Goal: Task Accomplishment & Management: Manage account settings

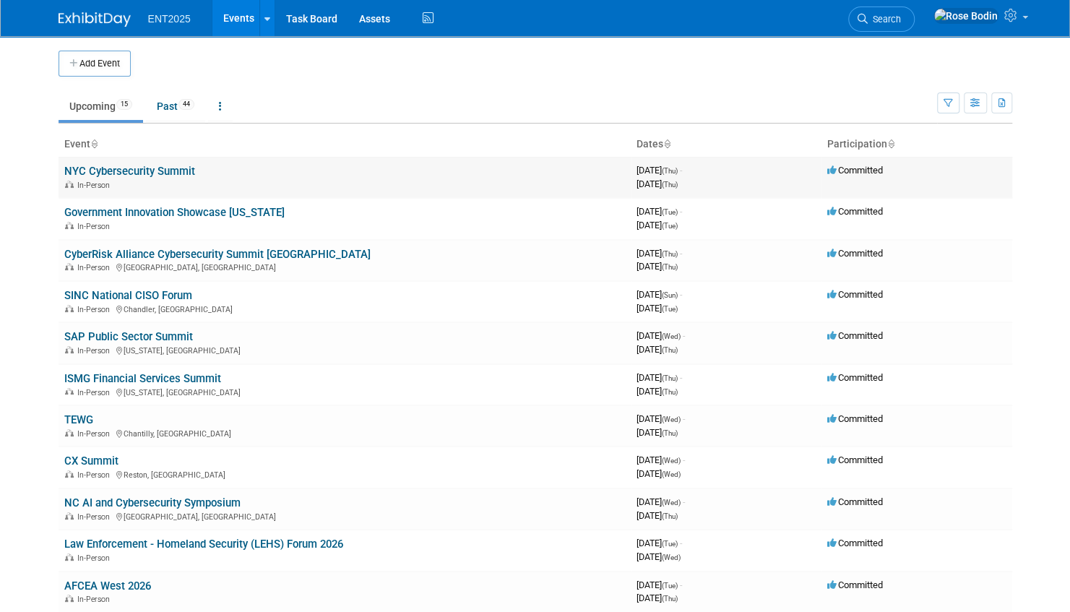
click at [175, 167] on link "NYC Cybersecurity Summit" at bounding box center [129, 171] width 131 height 13
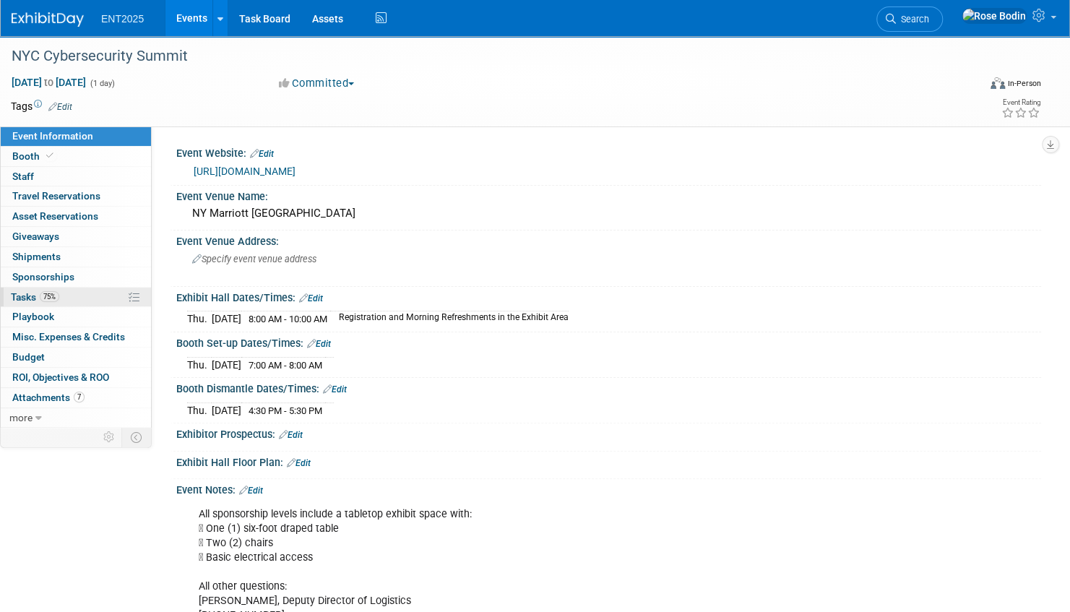
click at [87, 294] on link "75% Tasks 75%" at bounding box center [76, 298] width 150 height 20
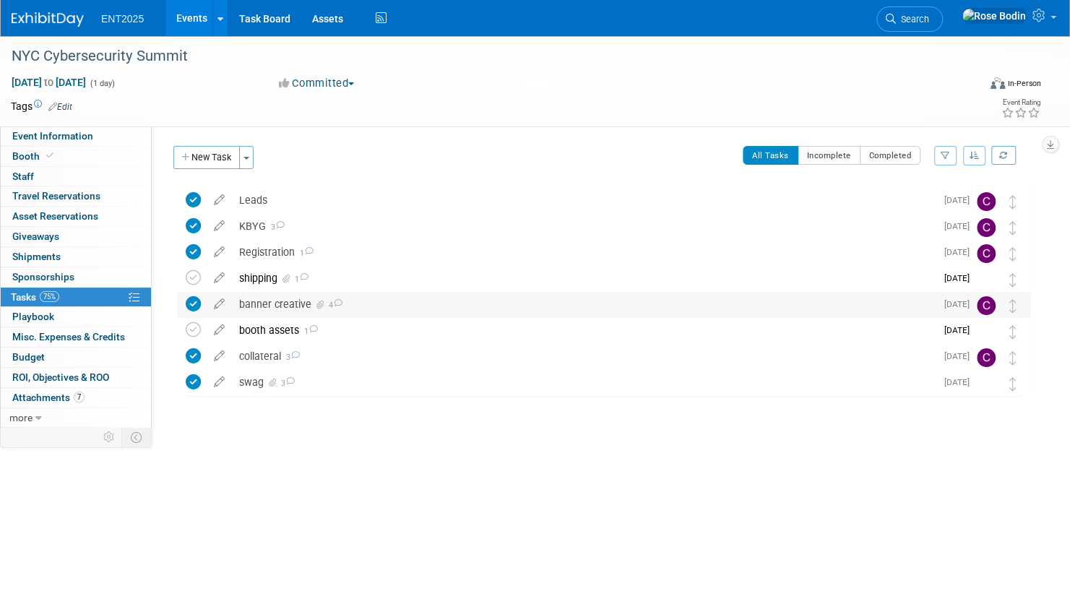
click at [374, 303] on div "banner creative 4" at bounding box center [584, 304] width 704 height 25
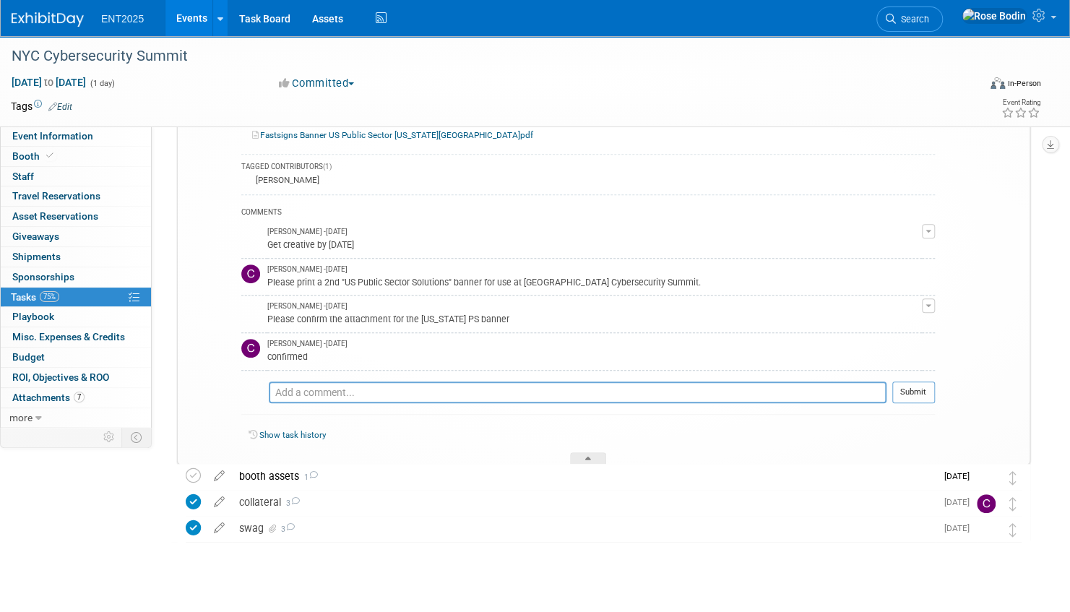
scroll to position [277, 0]
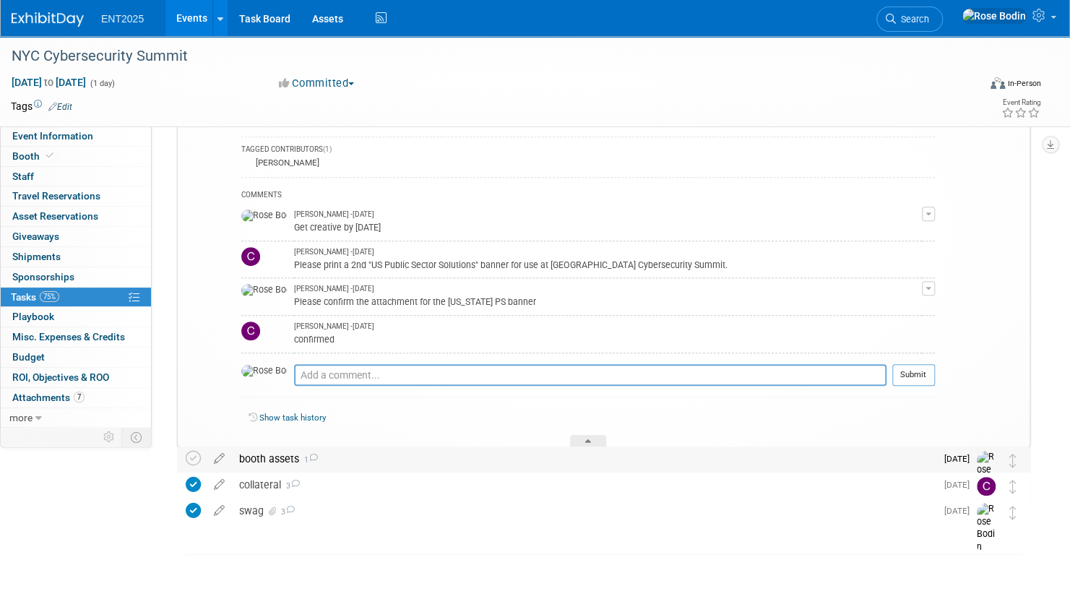
click at [418, 458] on div "booth assets 1" at bounding box center [584, 459] width 704 height 25
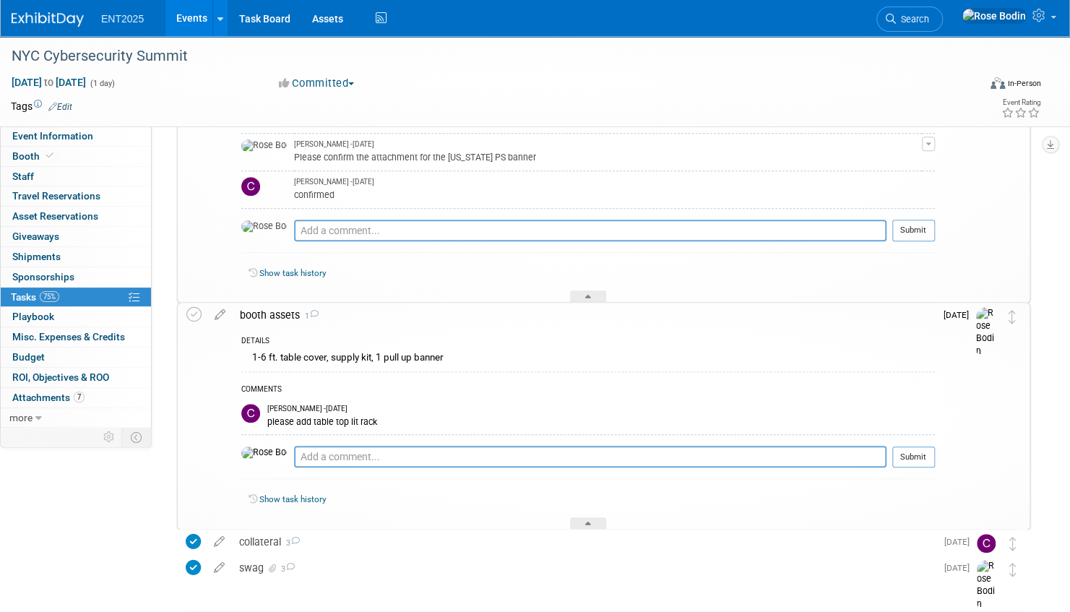
scroll to position [479, 0]
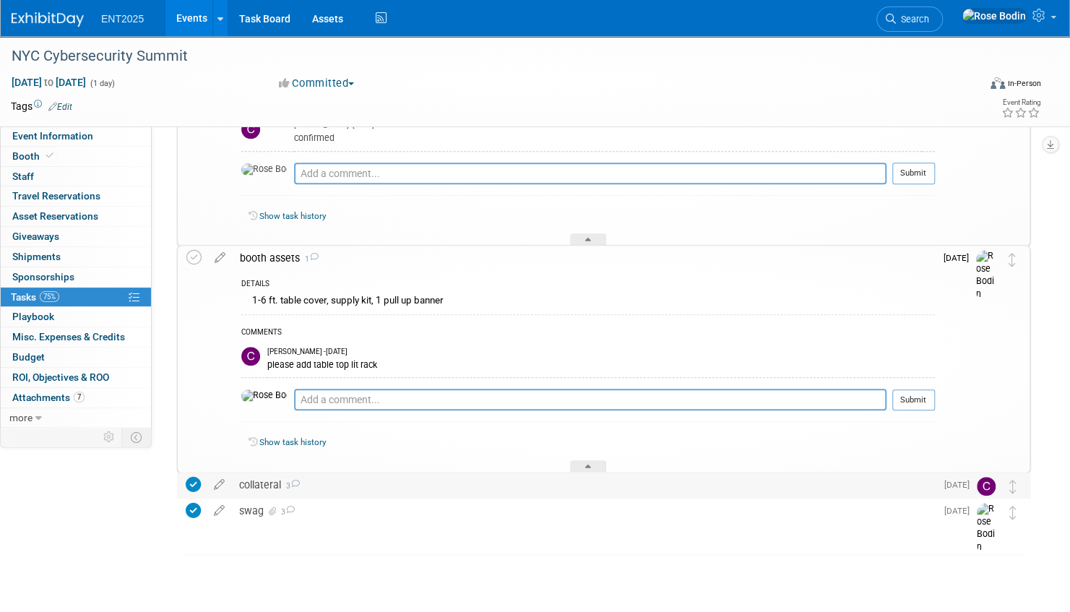
click at [500, 486] on div "collateral 3" at bounding box center [584, 485] width 704 height 25
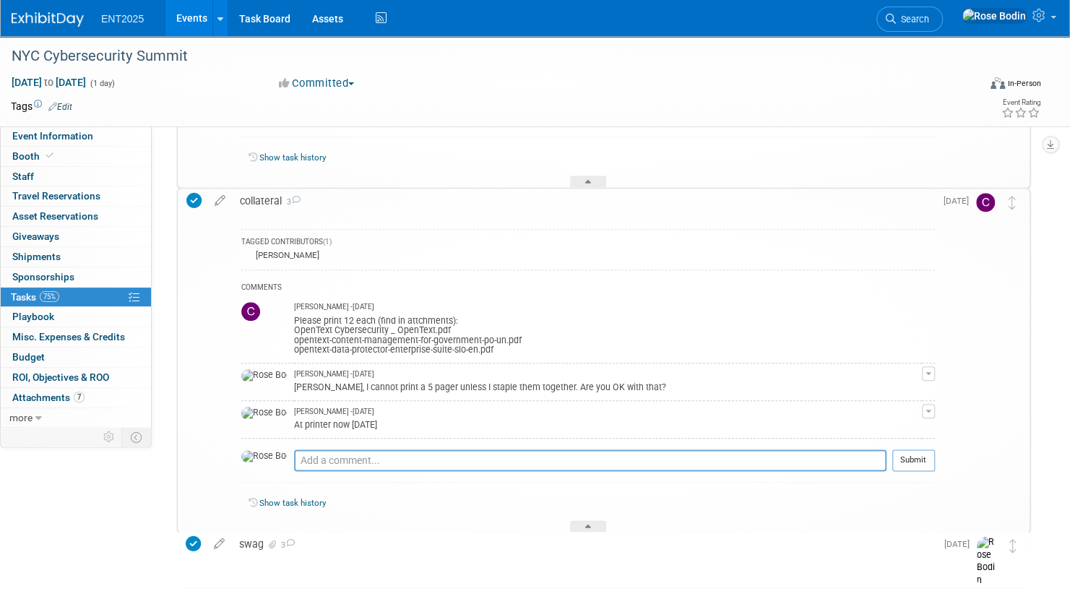
scroll to position [768, 0]
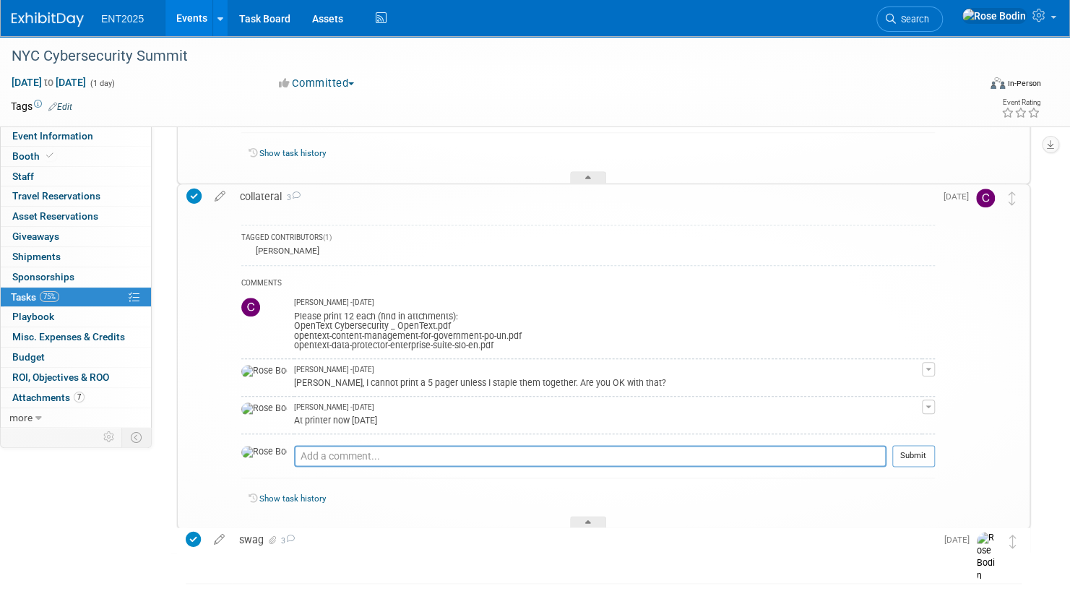
click at [193, 196] on icon at bounding box center [193, 196] width 15 height 15
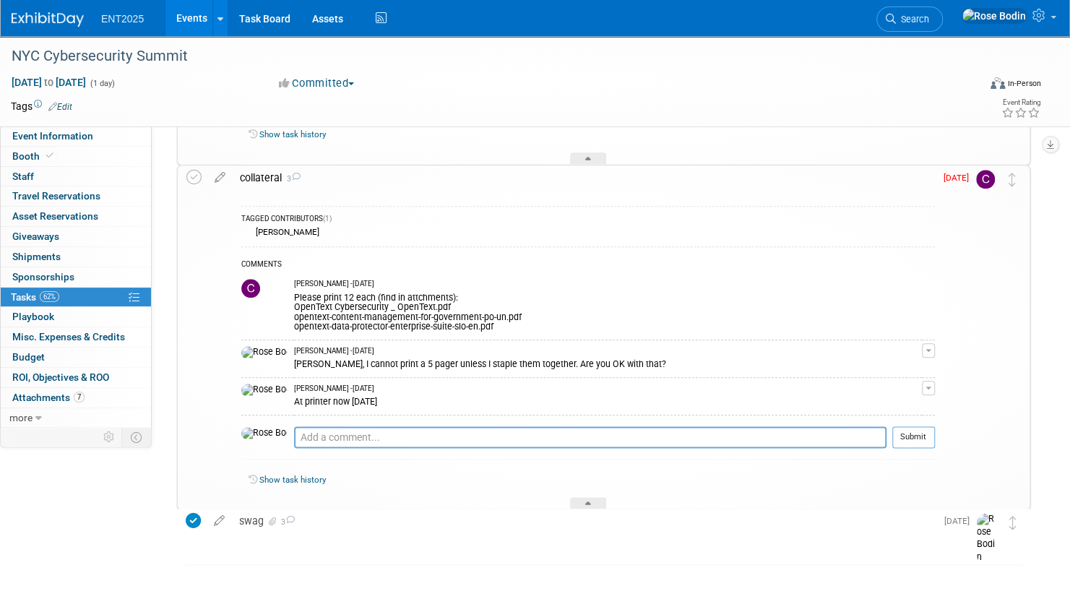
scroll to position [797, 0]
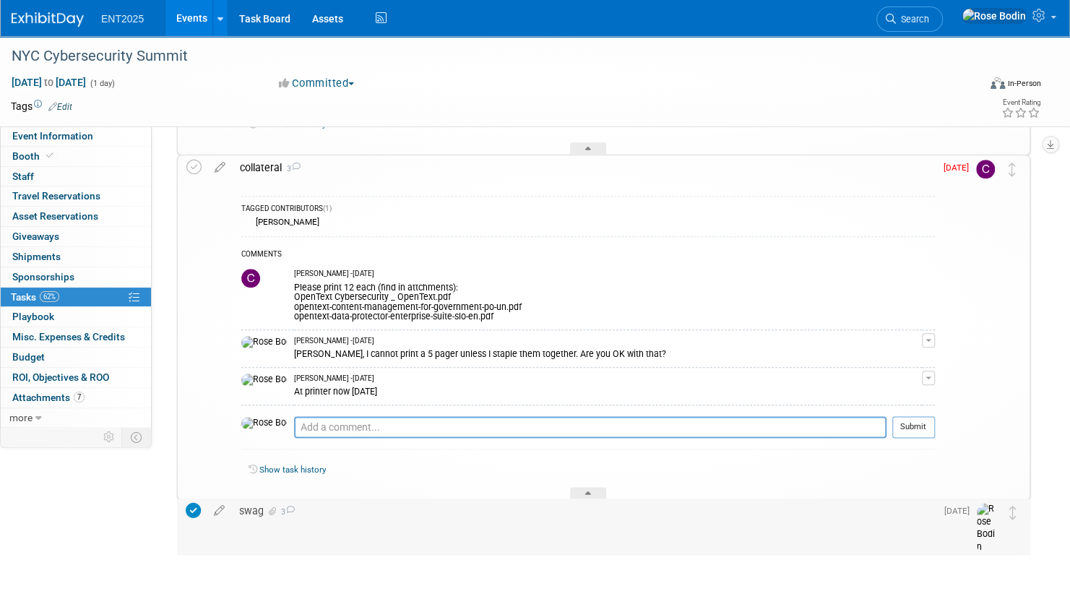
click at [341, 512] on div "swag 3" at bounding box center [584, 511] width 704 height 25
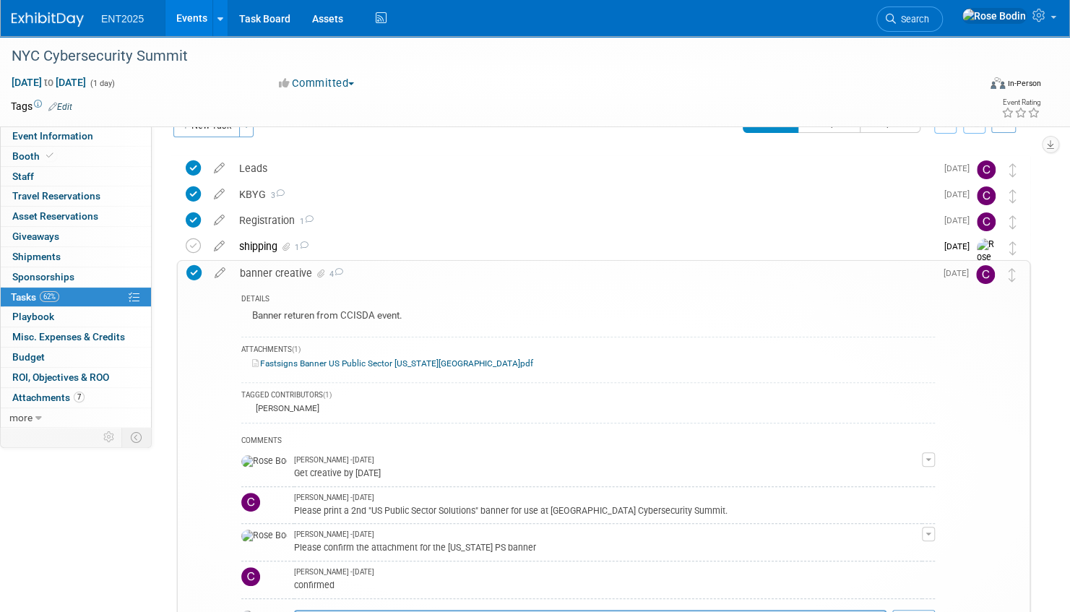
scroll to position [0, 0]
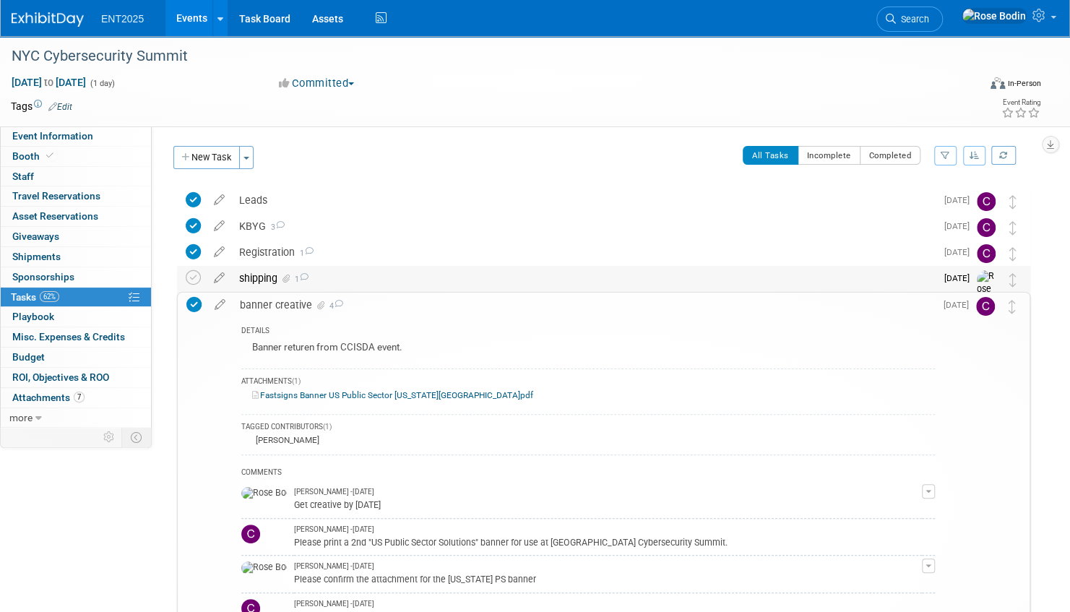
click at [451, 276] on div "shipping 1" at bounding box center [584, 278] width 704 height 25
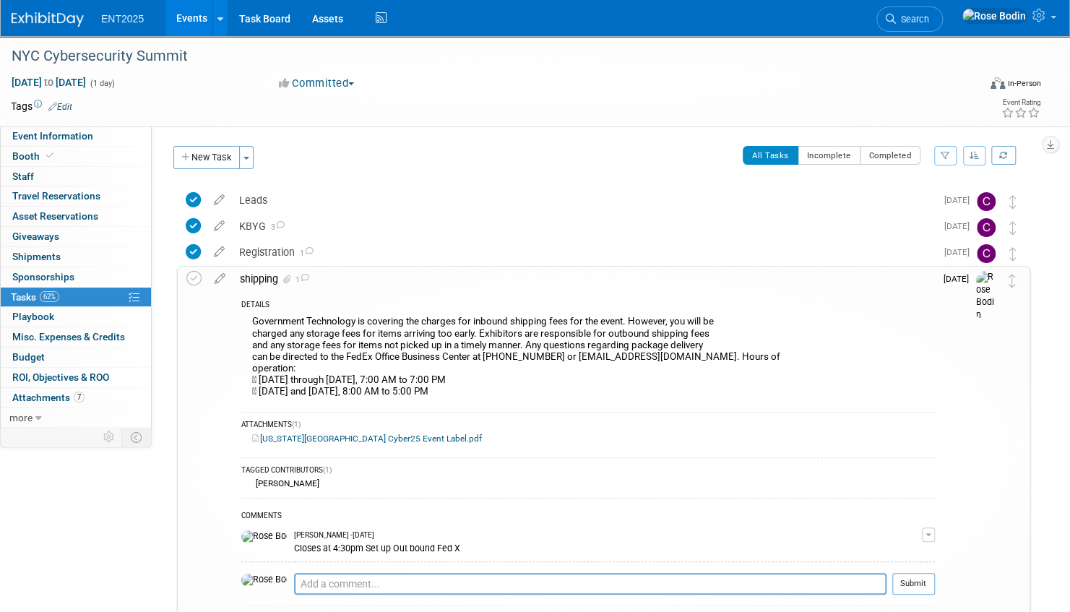
click at [197, 16] on link "Events" at bounding box center [191, 18] width 53 height 36
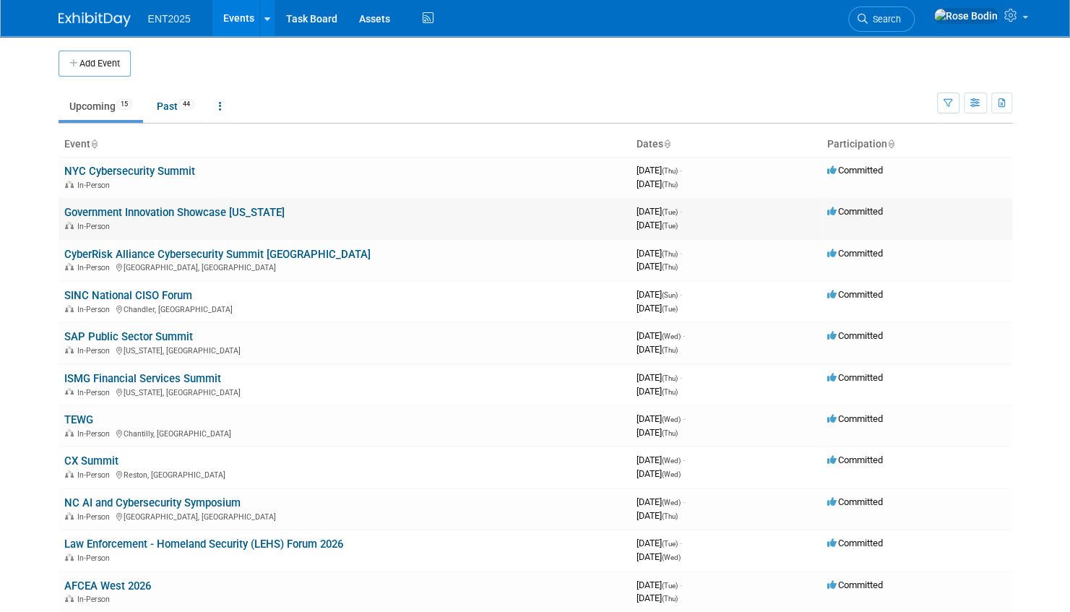
click at [221, 210] on link "Government Innovation Showcase [US_STATE]" at bounding box center [174, 212] width 220 height 13
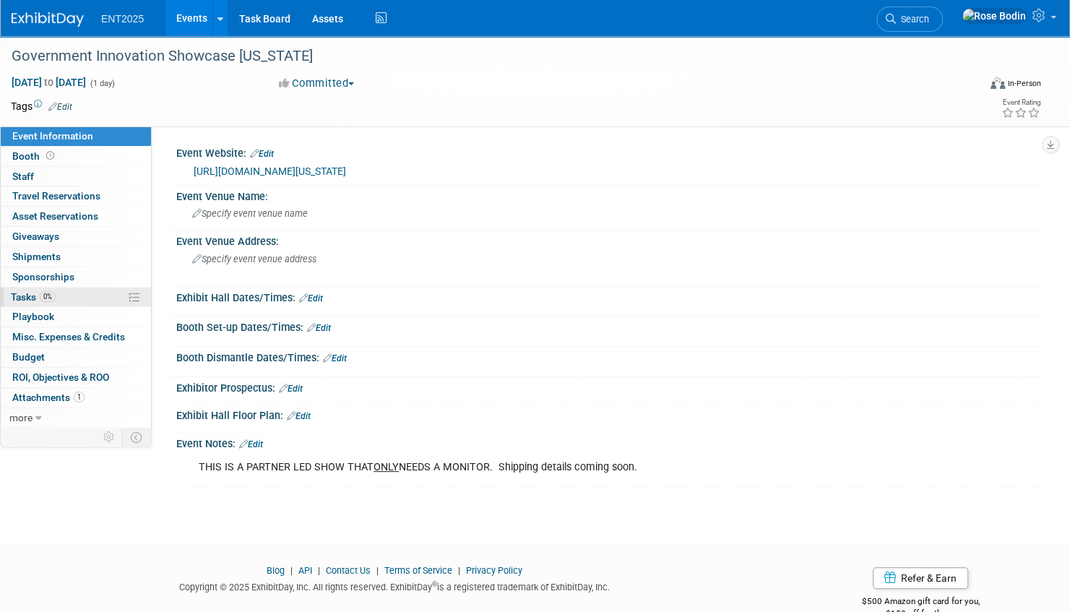
click at [94, 292] on link "0% Tasks 0%" at bounding box center [76, 298] width 150 height 20
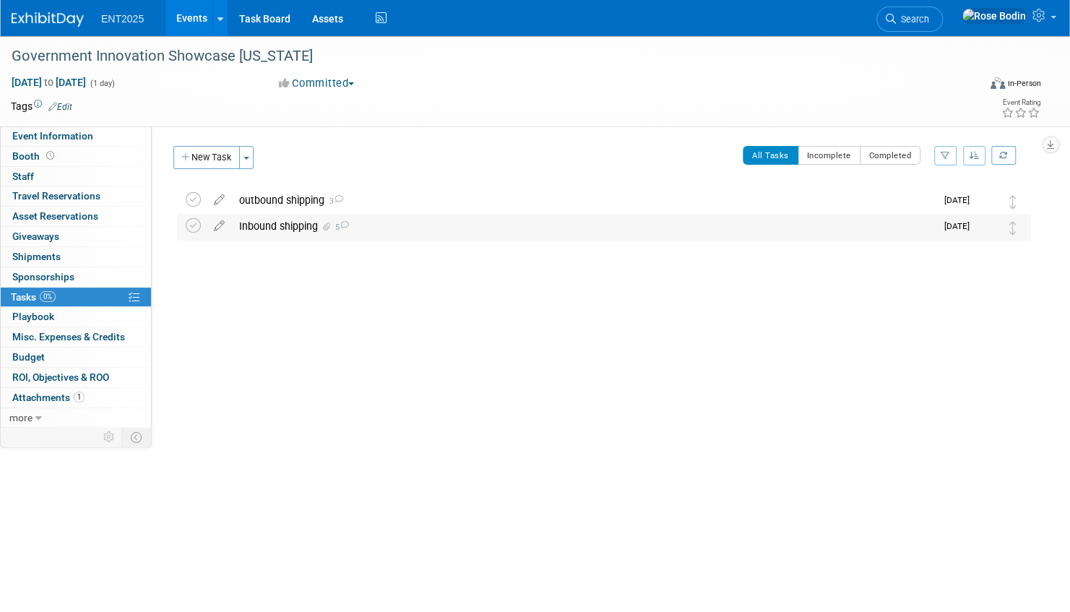
click at [394, 230] on div "Inbound shipping 5" at bounding box center [584, 226] width 704 height 25
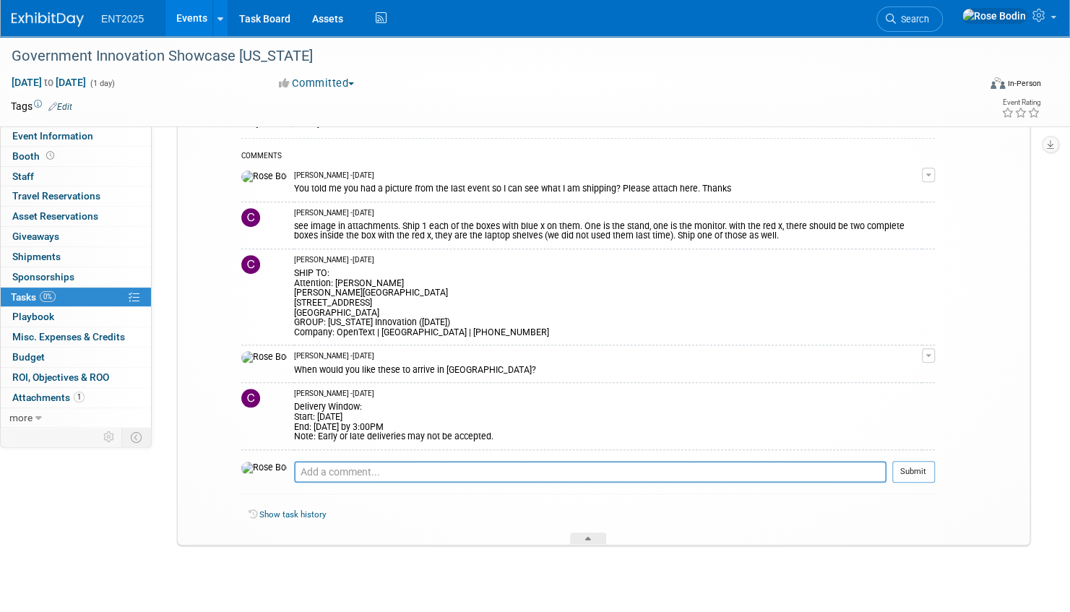
scroll to position [257, 0]
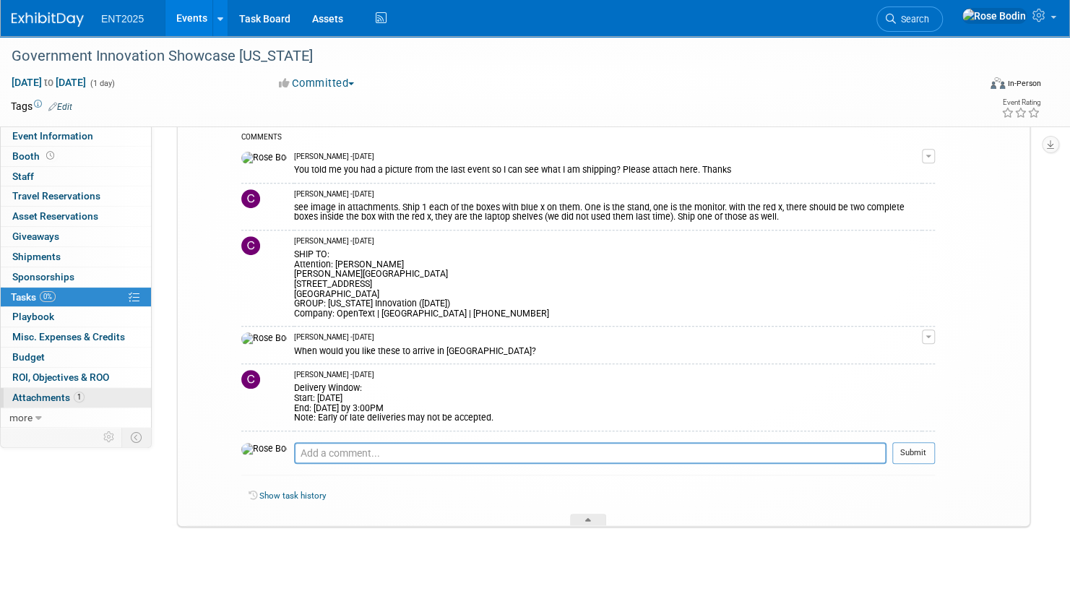
click at [103, 393] on link "1 Attachments 1" at bounding box center [76, 398] width 150 height 20
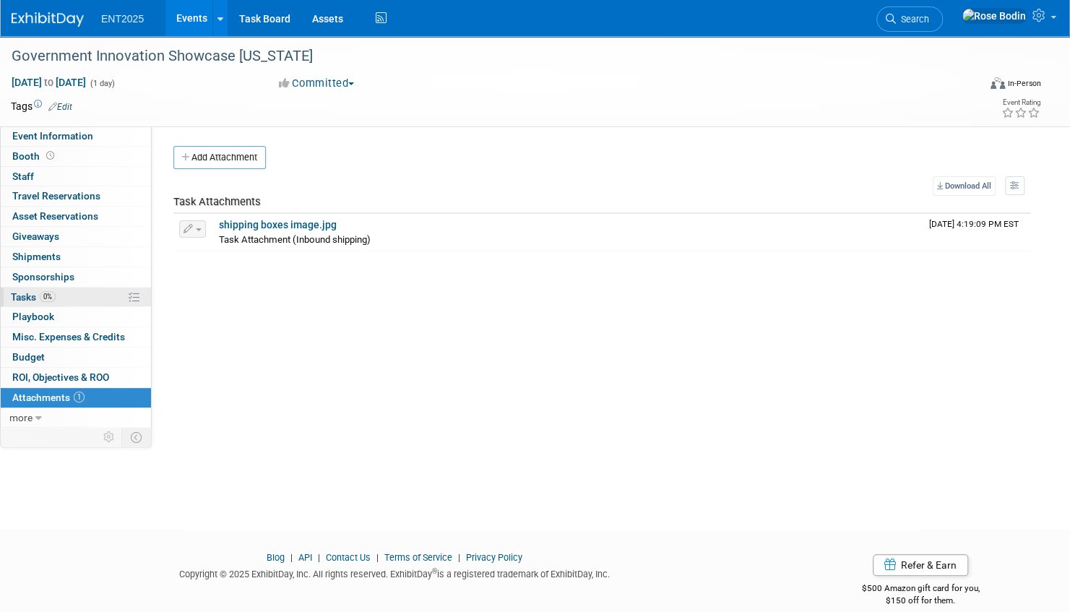
click at [104, 294] on link "0% Tasks 0%" at bounding box center [76, 298] width 150 height 20
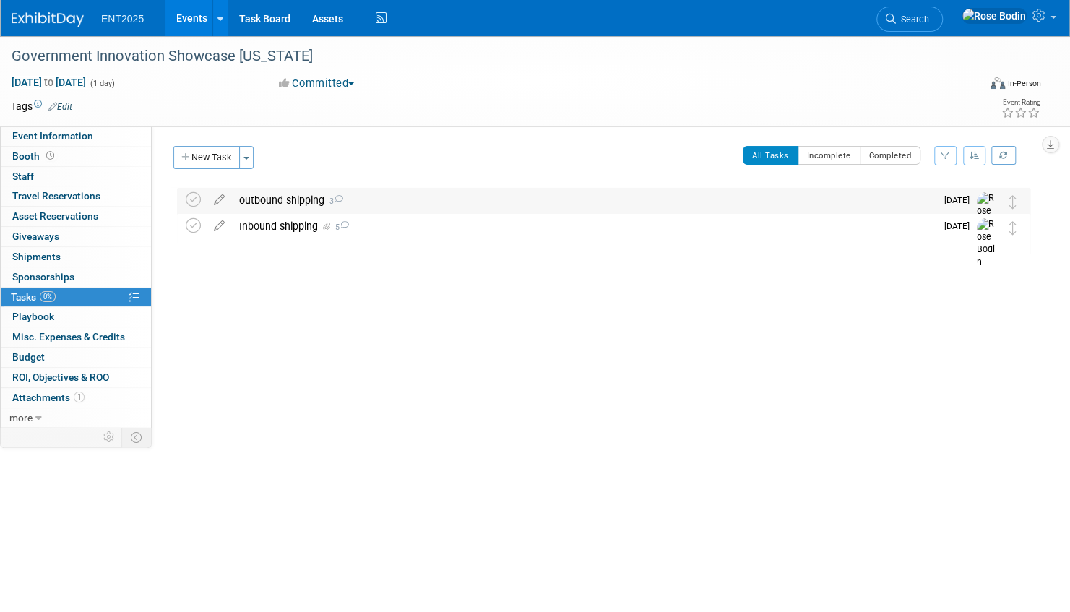
click at [431, 199] on div "outbound shipping 3" at bounding box center [584, 200] width 704 height 25
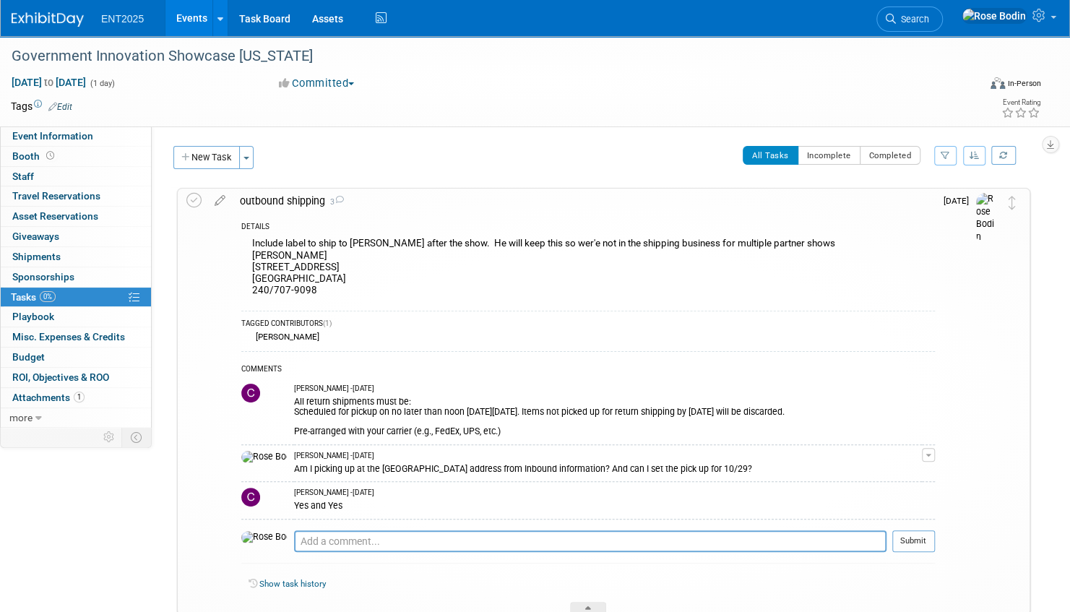
click at [197, 13] on link "Events" at bounding box center [191, 18] width 53 height 36
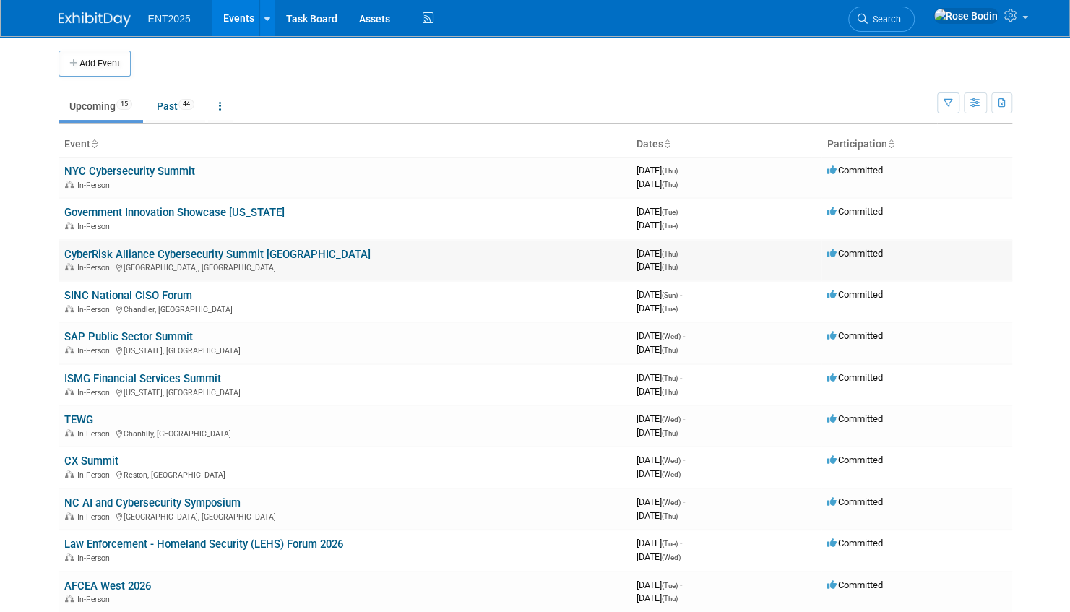
click at [279, 252] on link "CyberRisk Alliance Cybersecurity Summit [GEOGRAPHIC_DATA]" at bounding box center [217, 254] width 306 height 13
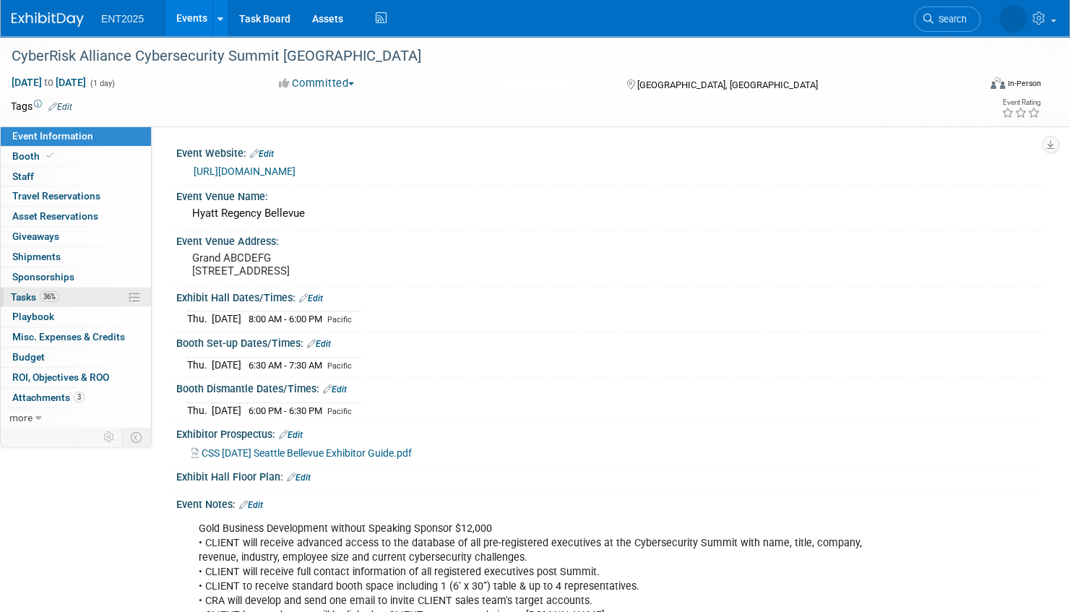
click at [91, 293] on link "36% Tasks 36%" at bounding box center [76, 298] width 150 height 20
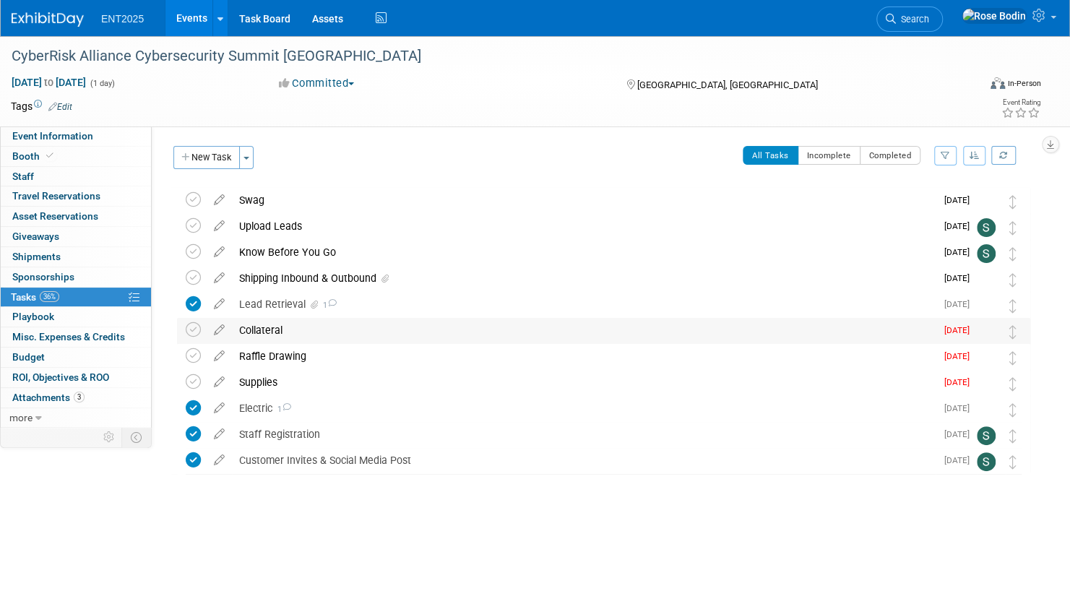
click at [324, 328] on div "Collateral" at bounding box center [584, 330] width 704 height 25
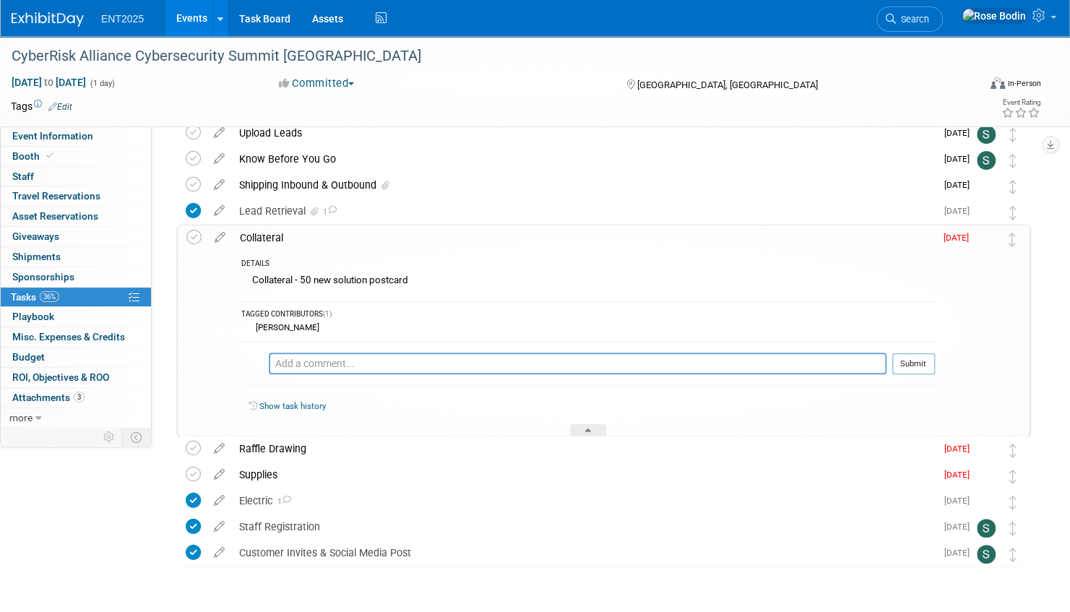
scroll to position [63, 0]
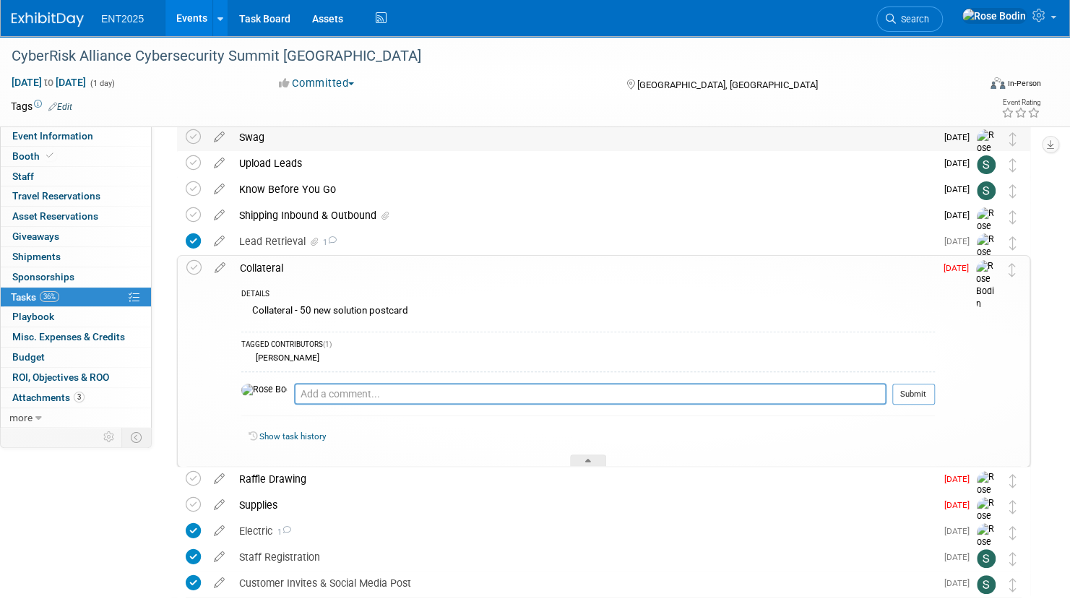
click at [391, 143] on div "Swag" at bounding box center [584, 137] width 704 height 25
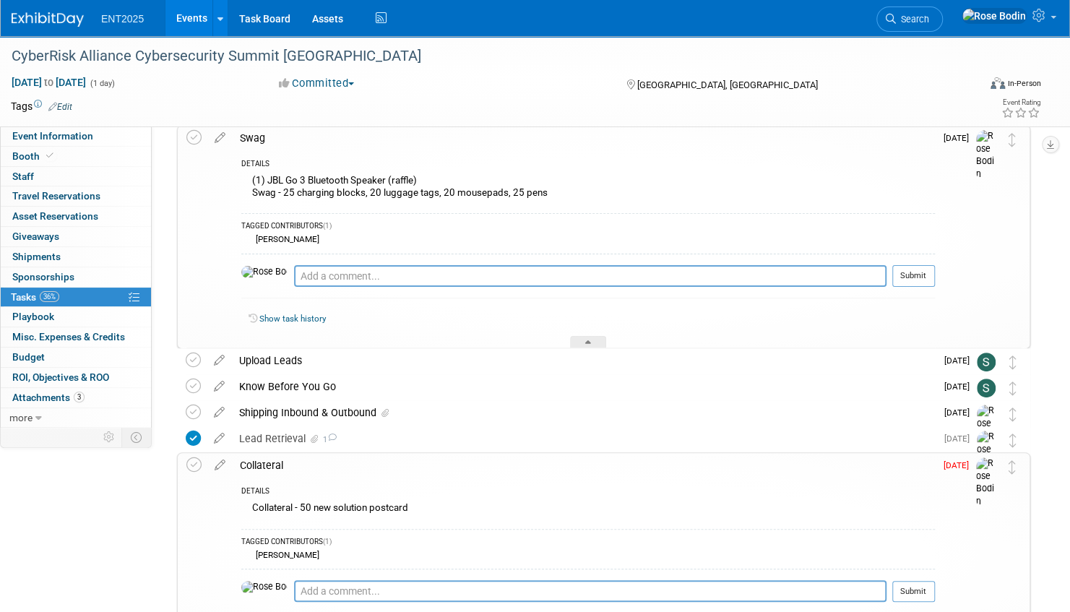
scroll to position [0, 0]
